Goal: Information Seeking & Learning: Find specific page/section

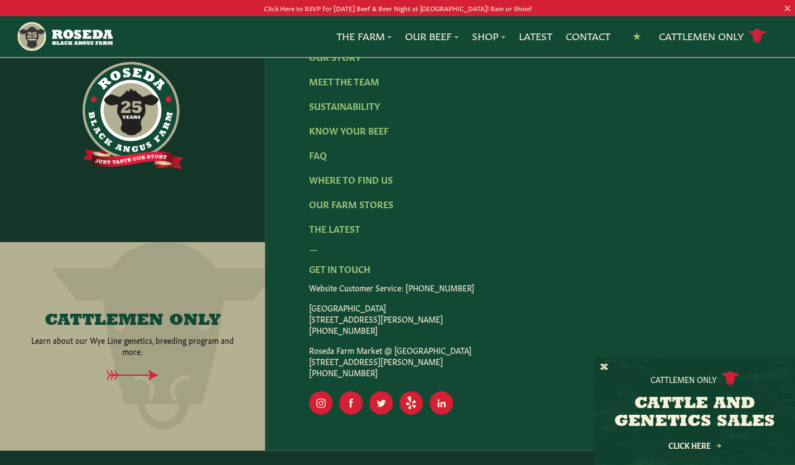
scroll to position [1874, 0]
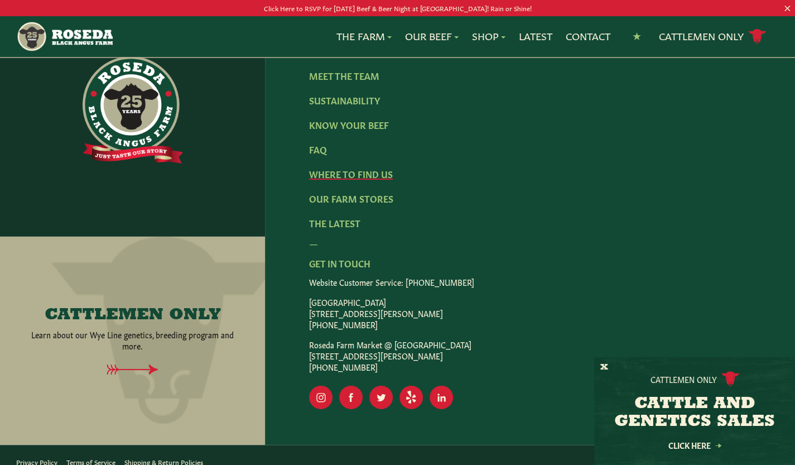
click at [384, 167] on link "Where To Find Us" at bounding box center [351, 173] width 84 height 12
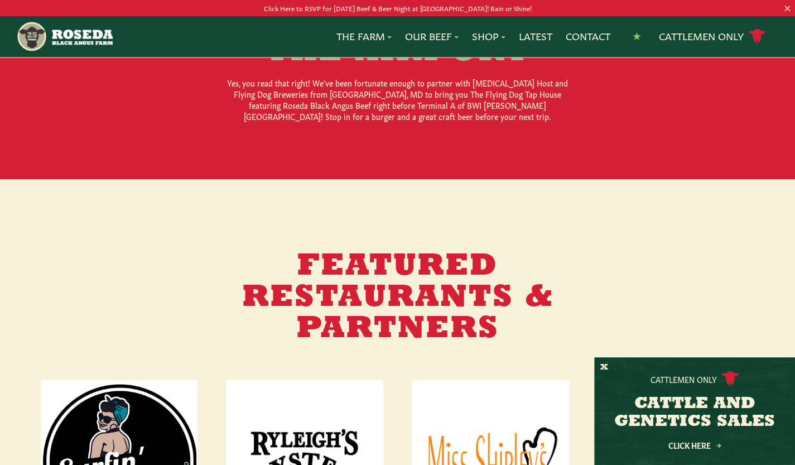
scroll to position [1132, 0]
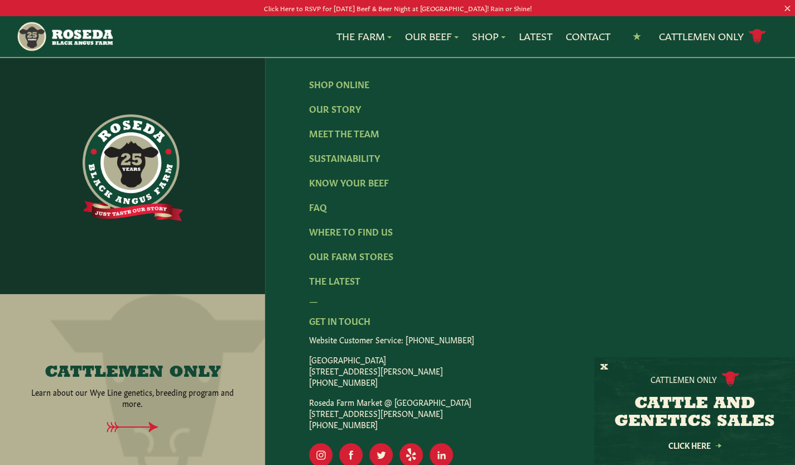
scroll to position [1992, 0]
click at [313, 208] on link "FAQ" at bounding box center [318, 206] width 18 height 12
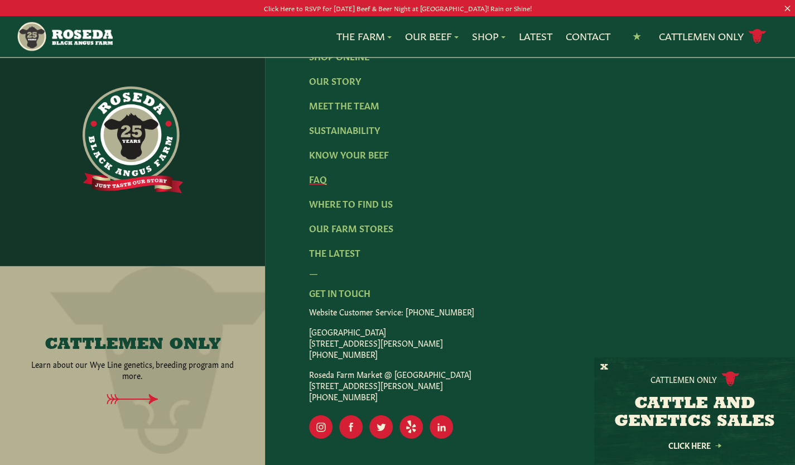
scroll to position [1883, 0]
